Goal: Task Accomplishment & Management: Use online tool/utility

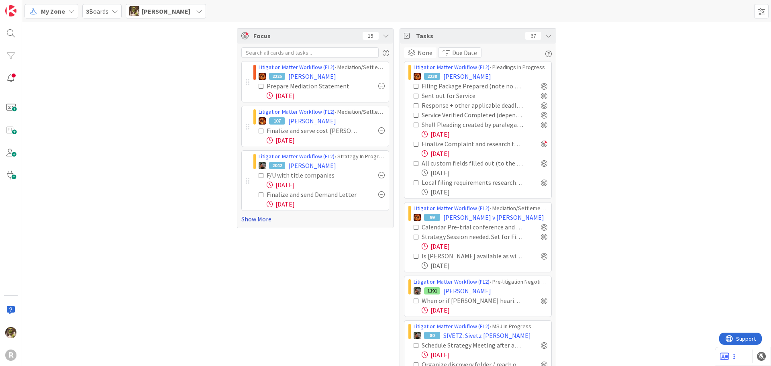
click at [248, 219] on link "Show More" at bounding box center [315, 219] width 148 height 10
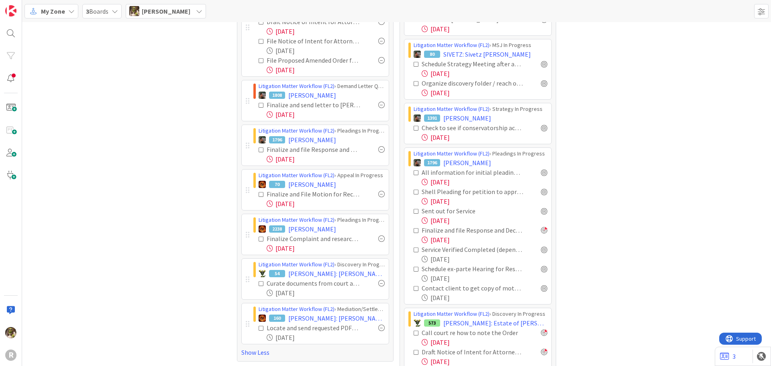
scroll to position [361, 0]
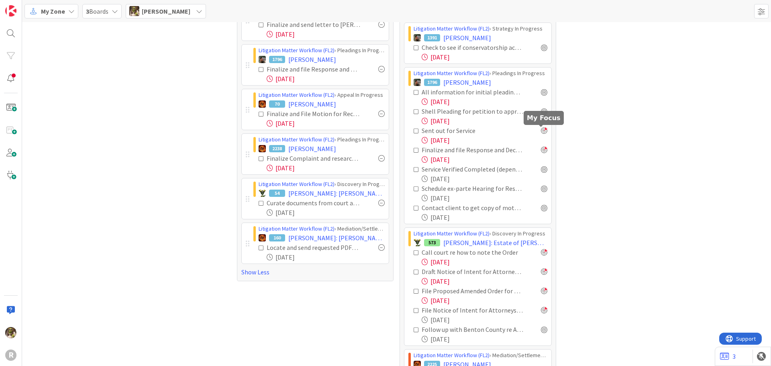
click at [543, 130] on div at bounding box center [544, 130] width 6 height 6
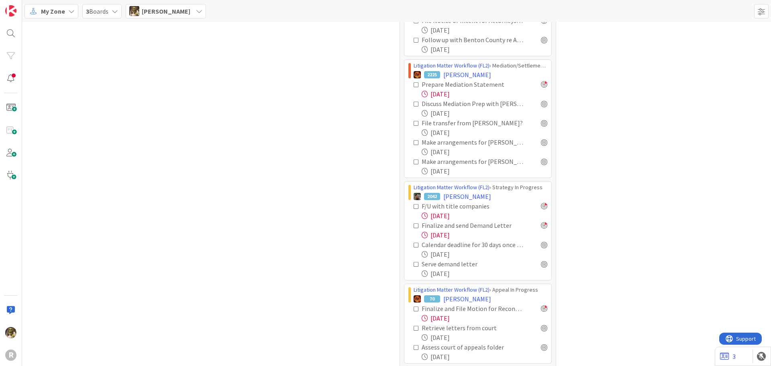
scroll to position [671, 0]
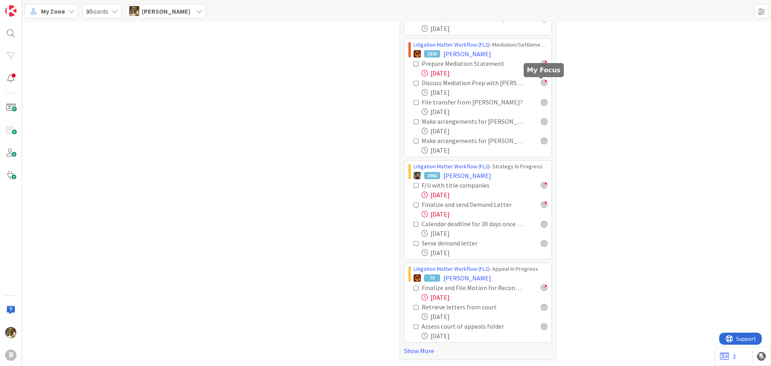
click at [541, 82] on div at bounding box center [544, 82] width 6 height 6
click at [461, 174] on span "[PERSON_NAME]" at bounding box center [467, 176] width 48 height 10
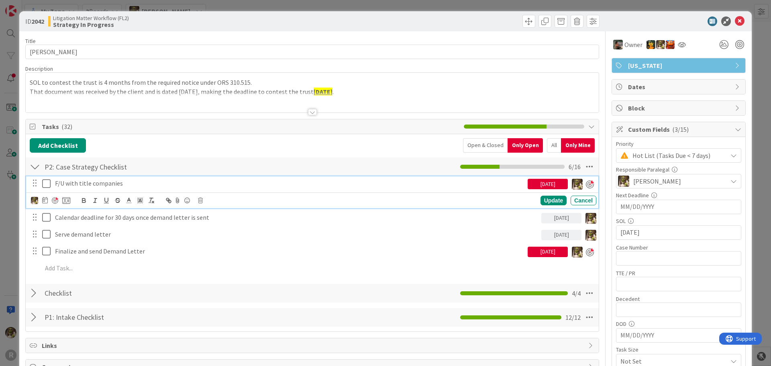
click at [110, 185] on p "F/U with title companies" at bounding box center [289, 183] width 469 height 9
click at [45, 201] on icon at bounding box center [45, 200] width 6 height 6
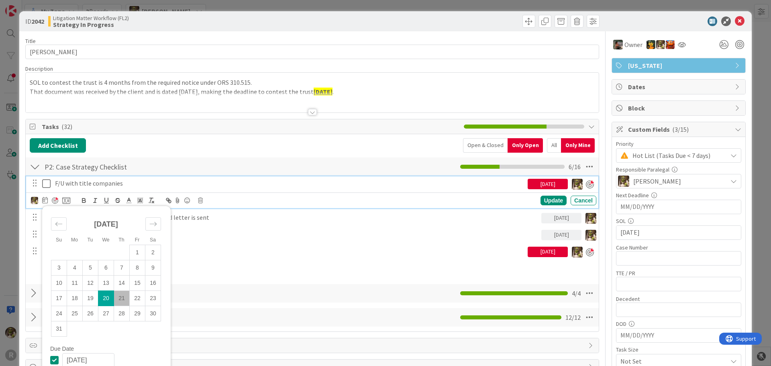
click at [126, 301] on td "21" at bounding box center [122, 297] width 16 height 15
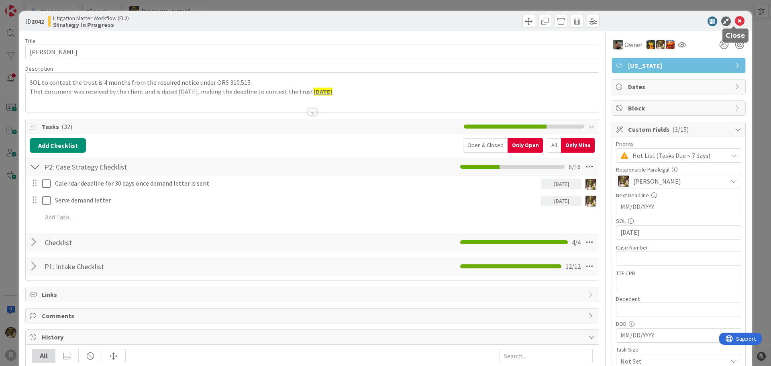
click at [733, 26] on div at bounding box center [733, 27] width 5 height 2
click at [734, 21] on icon at bounding box center [739, 21] width 10 height 10
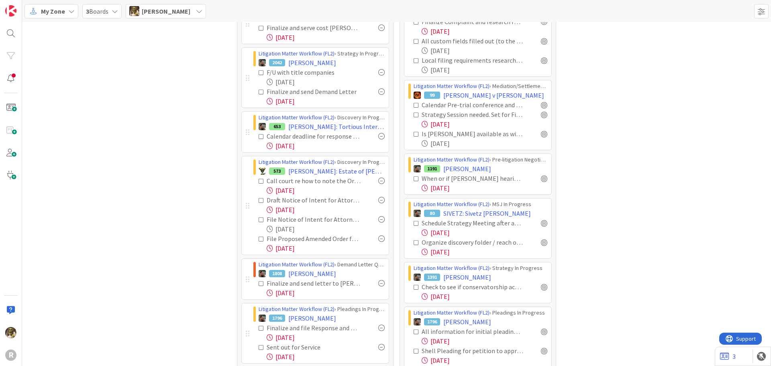
scroll to position [110, 0]
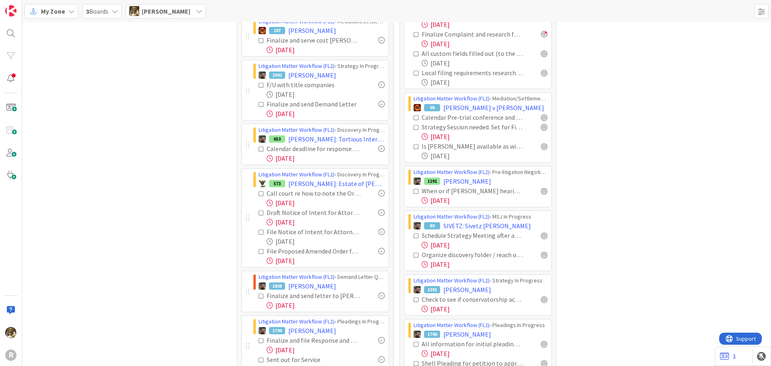
click at [380, 148] on div at bounding box center [381, 148] width 6 height 6
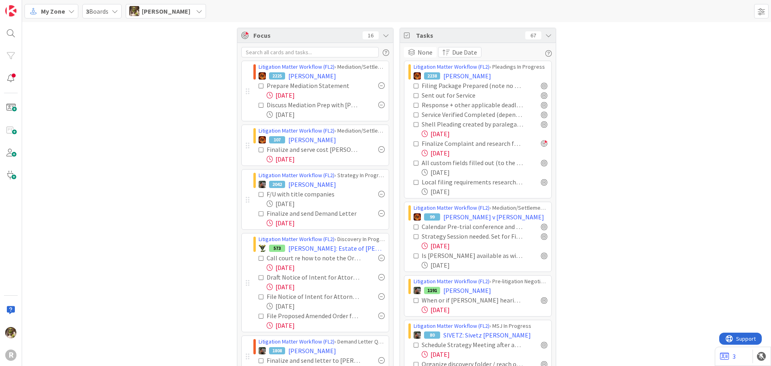
scroll to position [0, 0]
click at [413, 97] on icon at bounding box center [416, 96] width 6 height 6
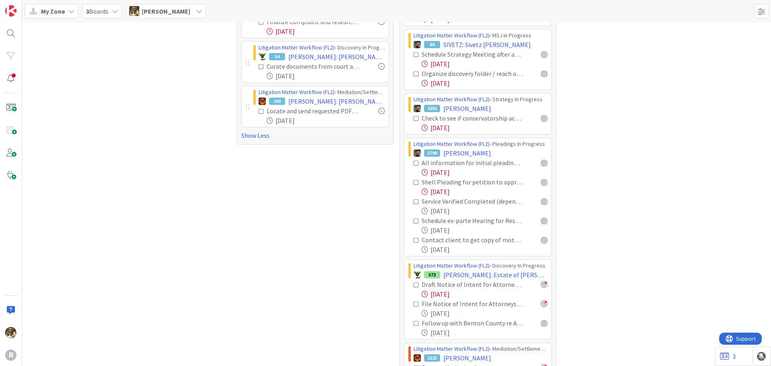
scroll to position [70, 0]
